Goal: Task Accomplishment & Management: Manage account settings

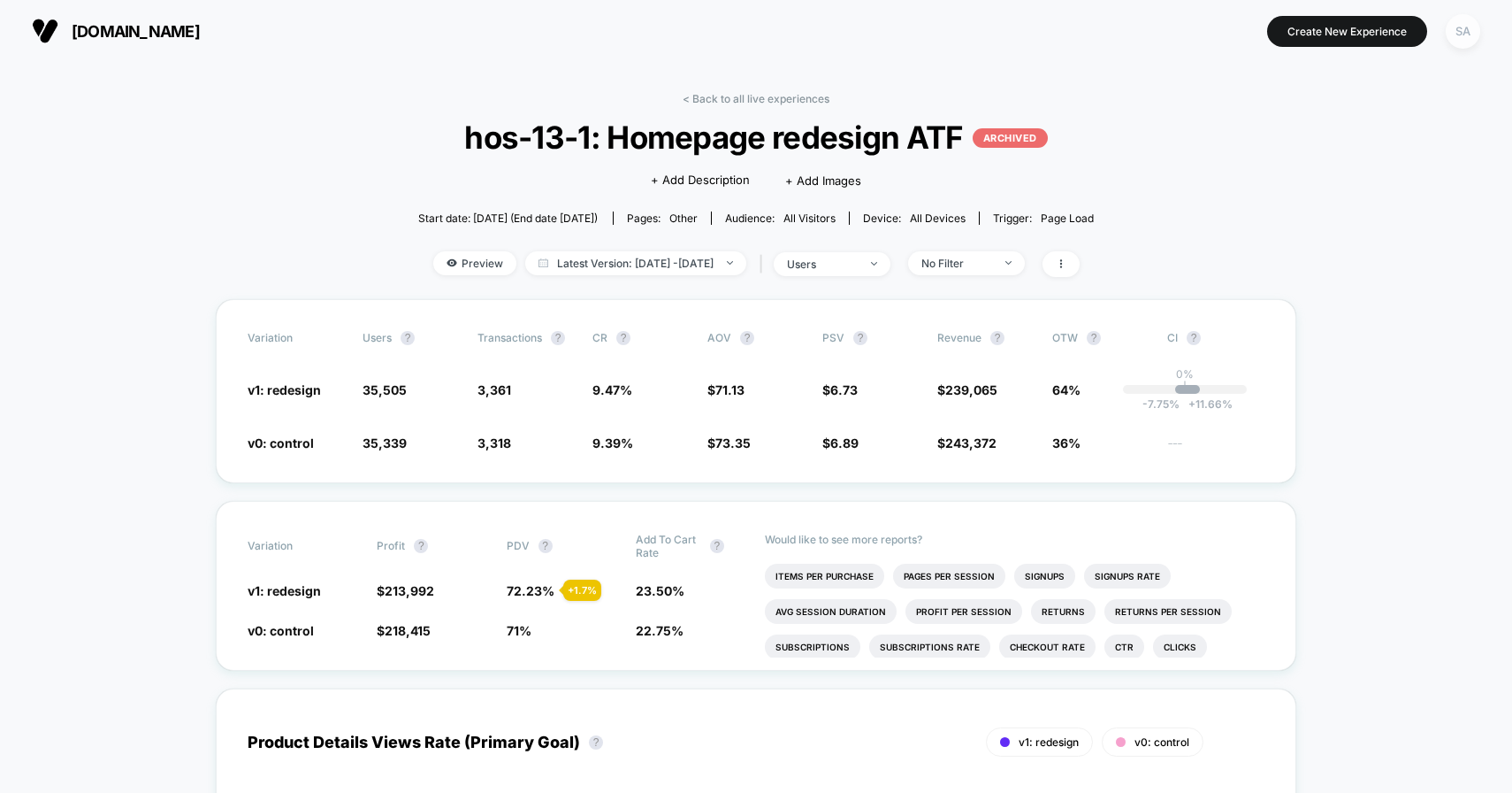
click at [1451, 32] on div "SA" at bounding box center [1463, 32] width 35 height 35
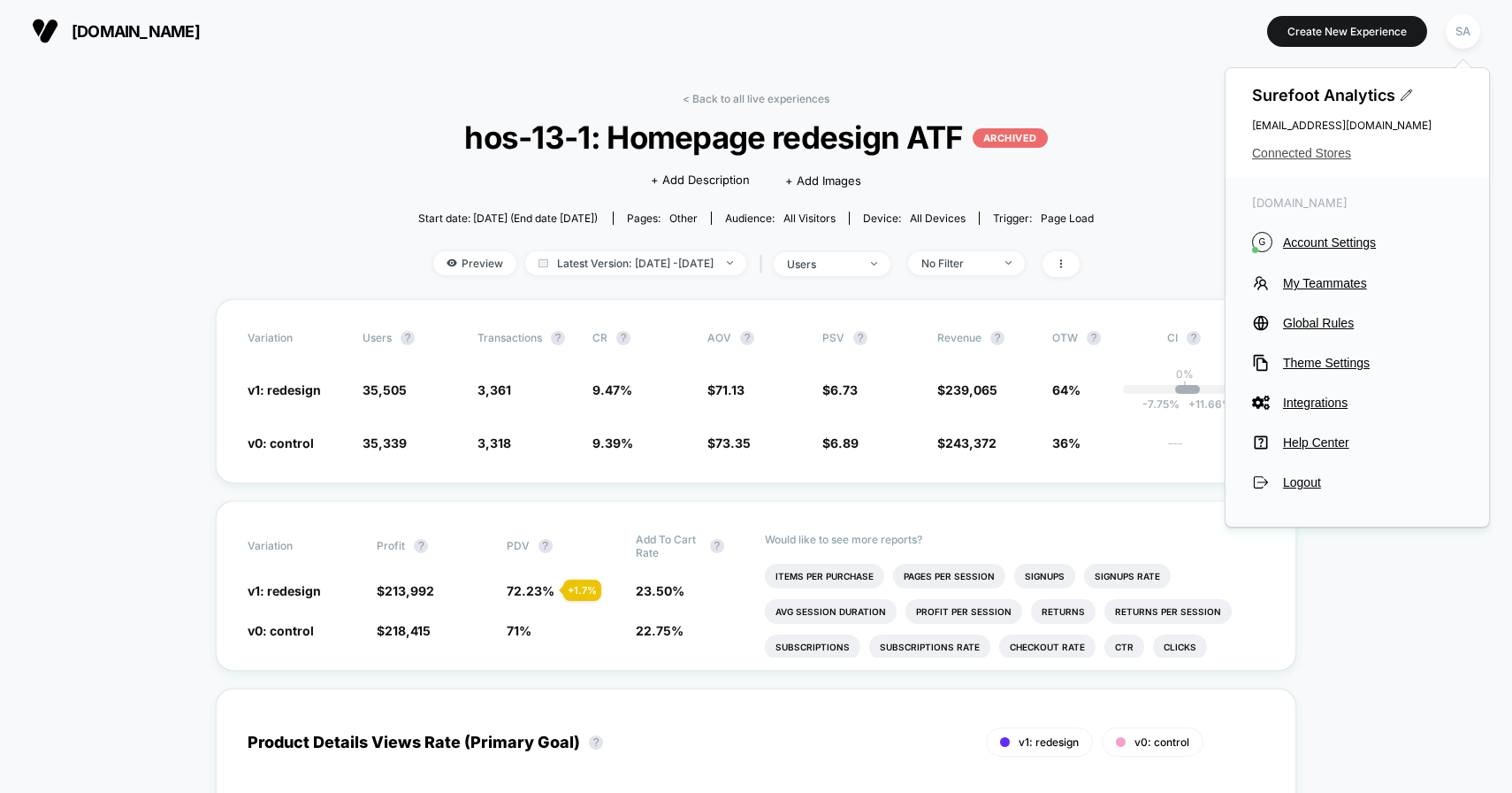
click at [1331, 158] on span "Connected Stores" at bounding box center [1358, 152] width 211 height 15
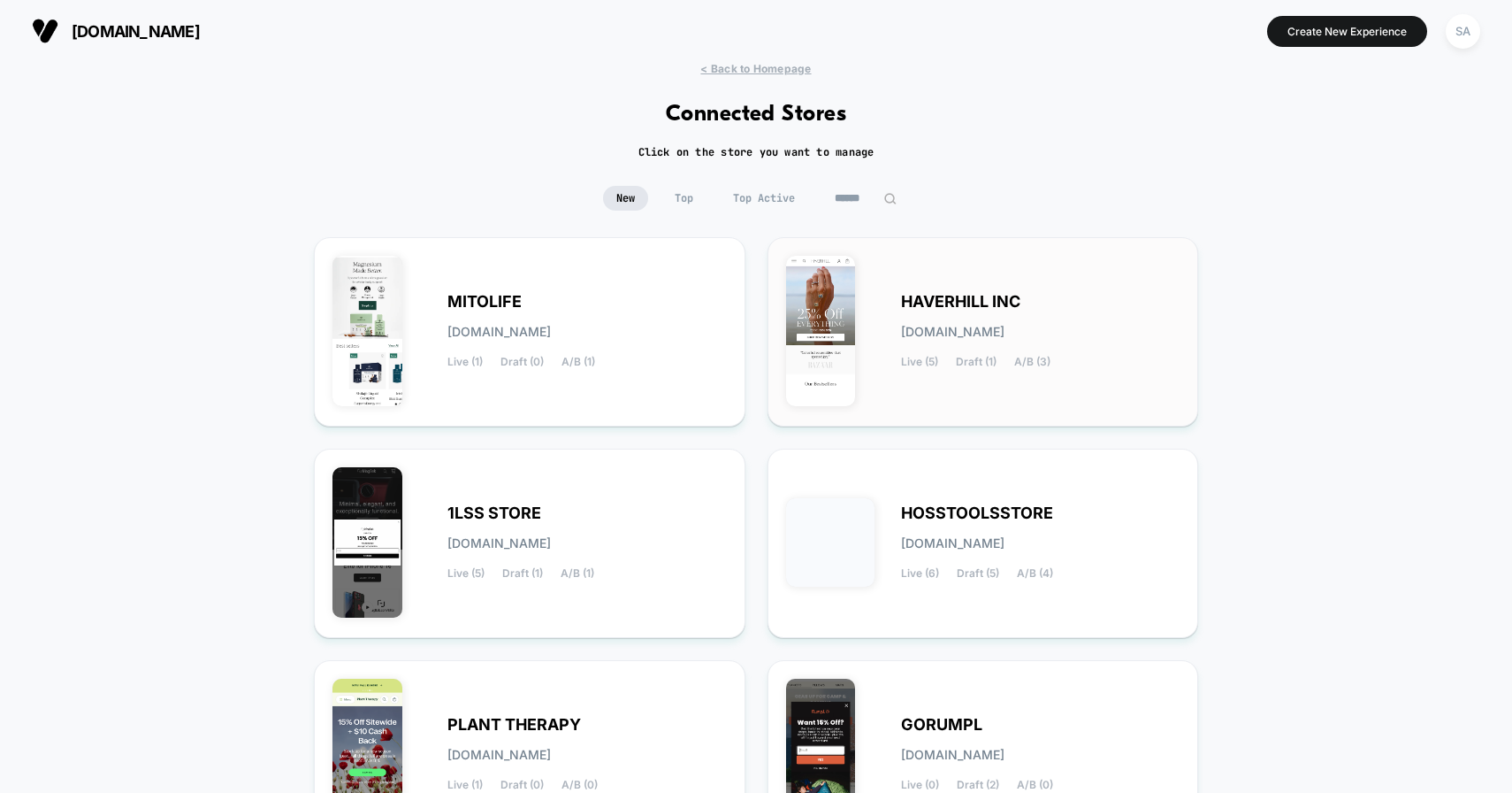
click at [983, 303] on span "HAVERHILL INC" at bounding box center [961, 301] width 119 height 13
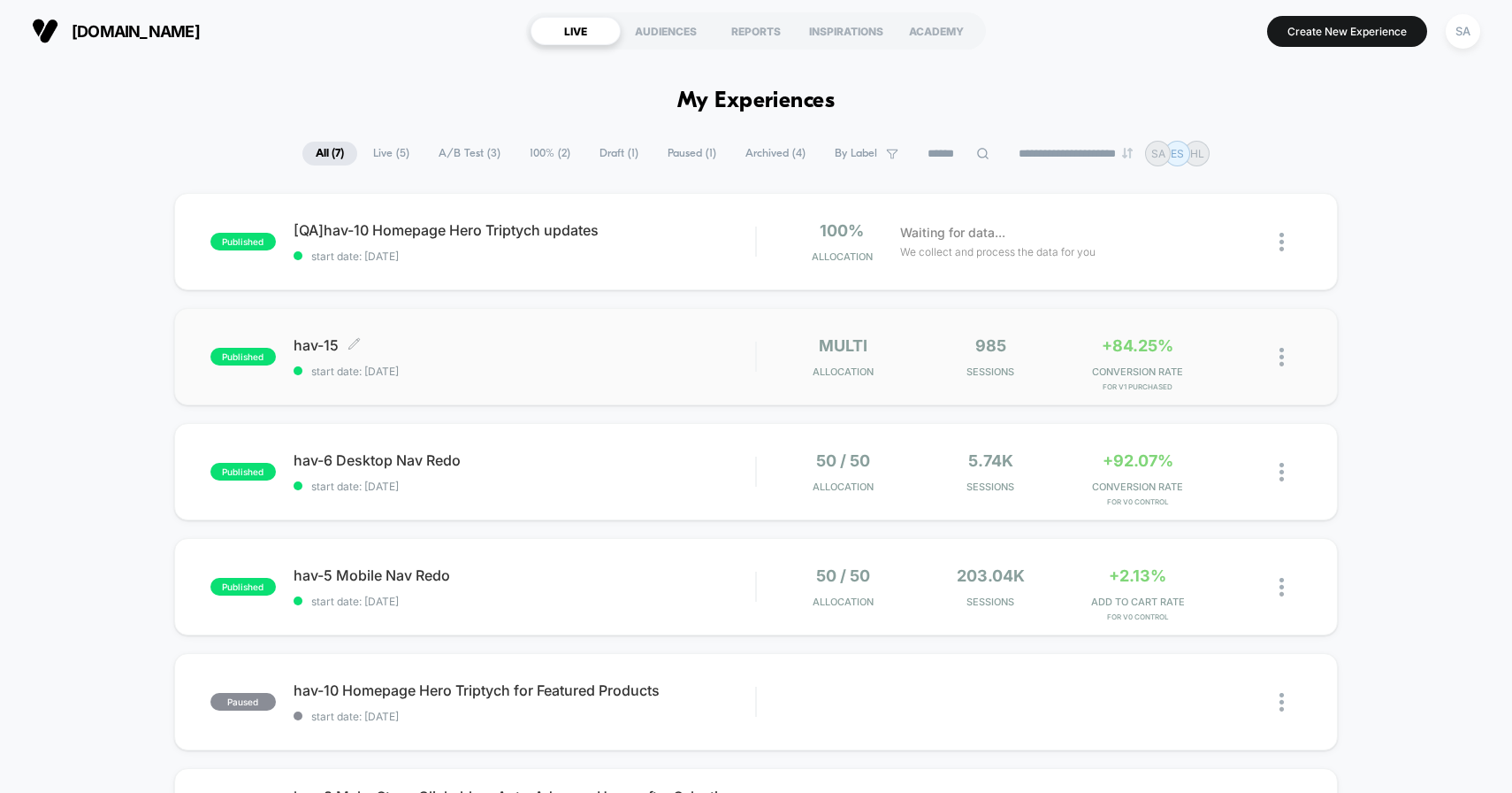
click at [512, 349] on span "hav-15 Click to edit experience details" at bounding box center [525, 345] width 463 height 17
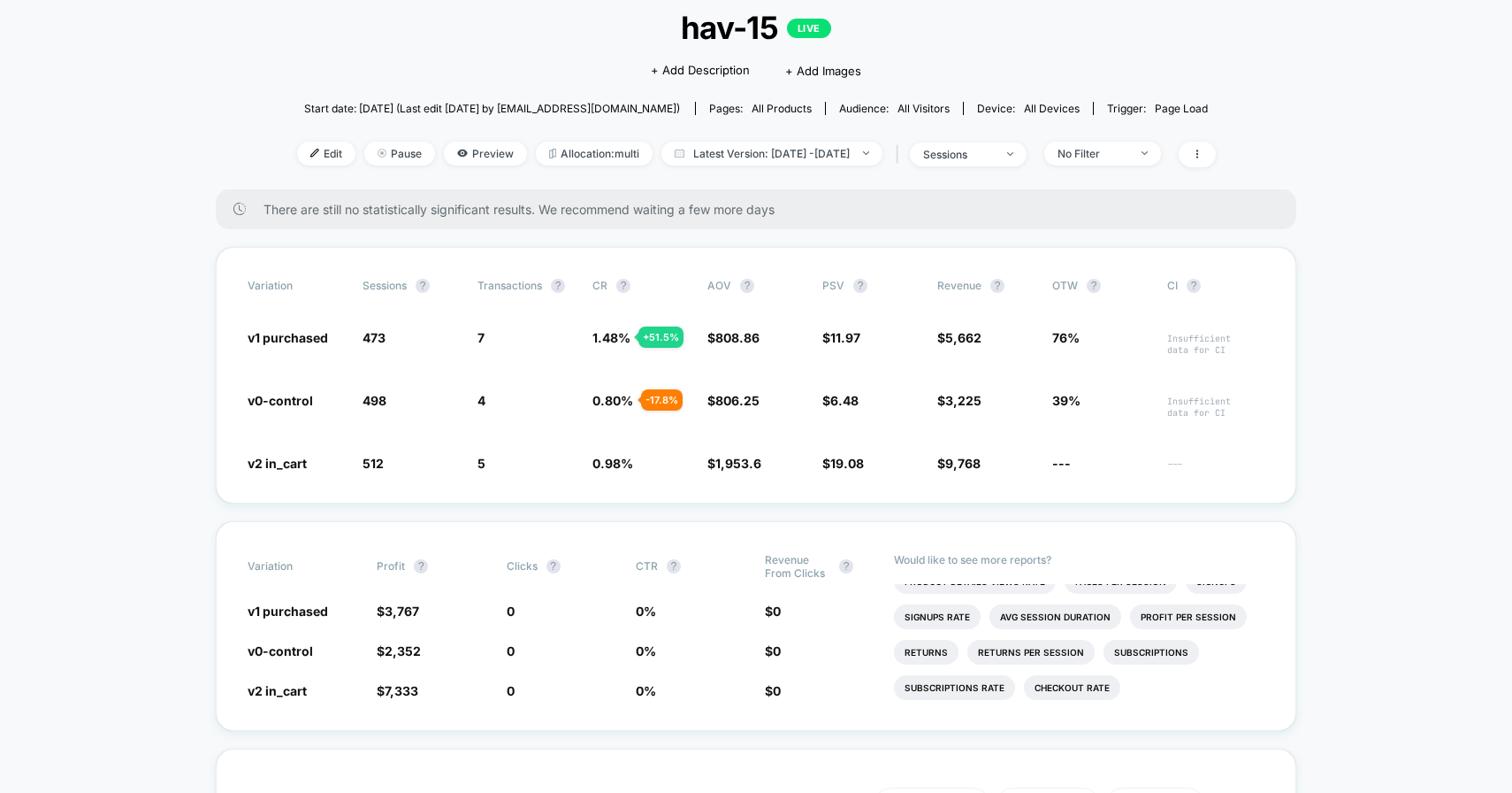
scroll to position [95, 0]
